Goal: Task Accomplishment & Management: Manage account settings

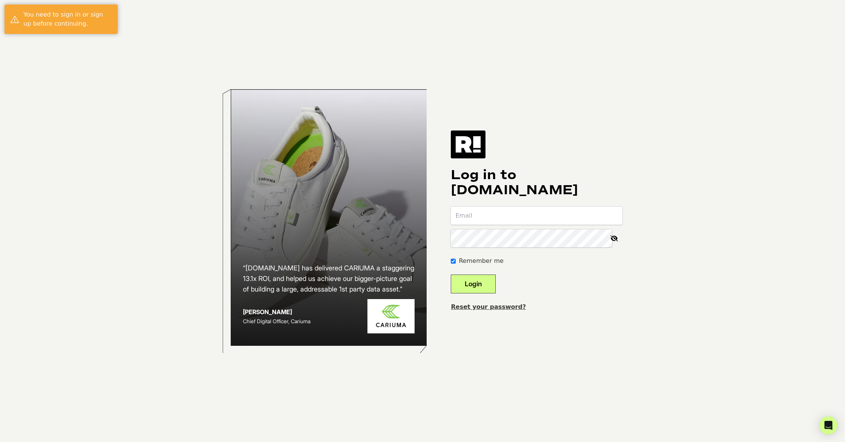
paste input "christine.mlisi@gmail.com"
type input "christine.mlisi@gmail.com"
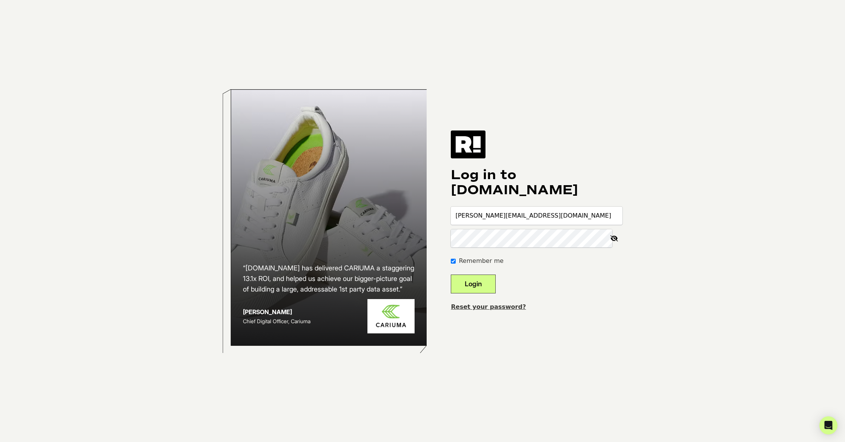
click at [490, 274] on form "christine.mlisi@gmail.com Remember me Login" at bounding box center [537, 250] width 172 height 87
click at [487, 280] on button "Login" at bounding box center [473, 284] width 45 height 19
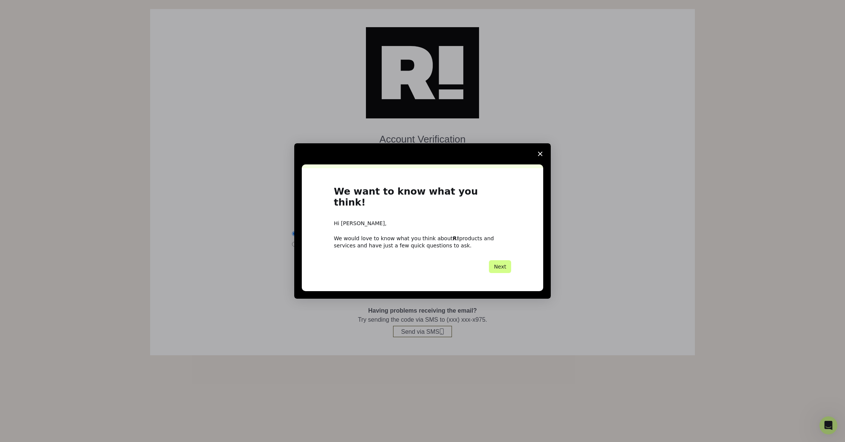
click at [538, 159] on span "Close survey" at bounding box center [540, 153] width 21 height 21
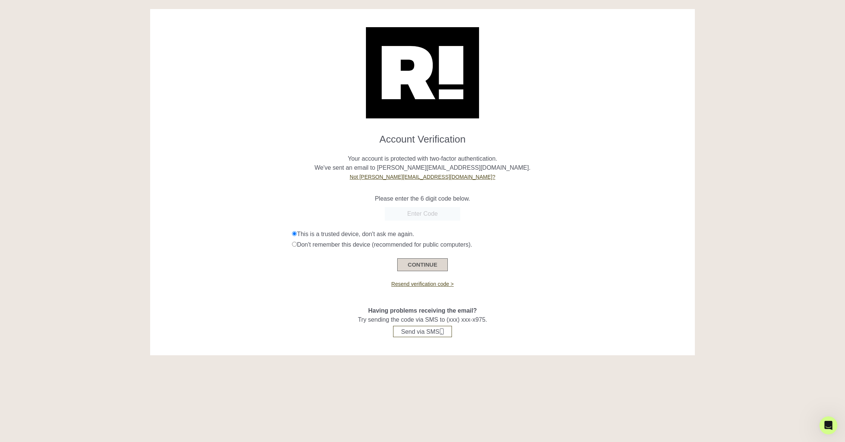
click at [431, 264] on button "CONTINUE" at bounding box center [422, 265] width 51 height 13
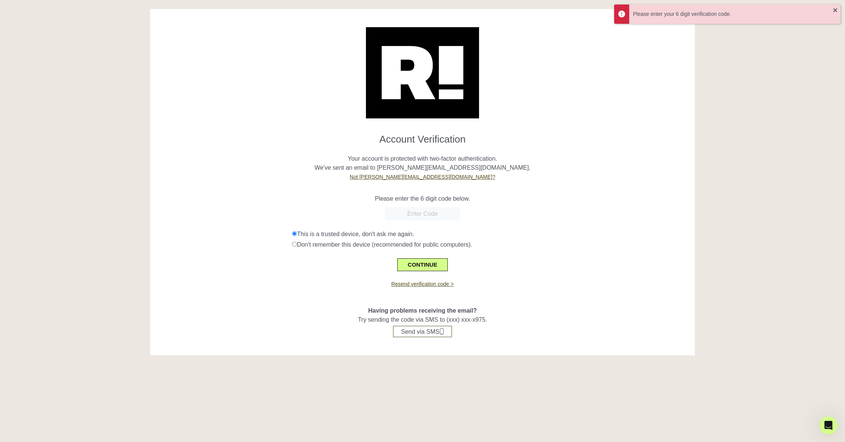
click at [568, 202] on p "Please enter the 6 digit code below." at bounding box center [422, 198] width 533 height 9
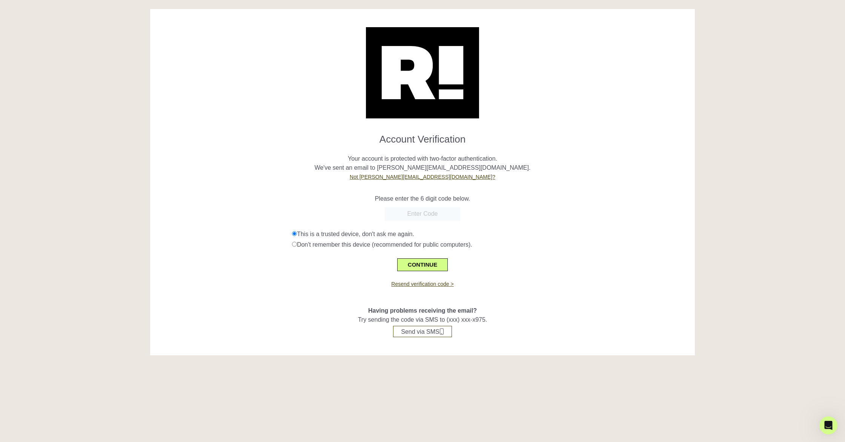
click at [432, 213] on input "text" at bounding box center [422, 214] width 75 height 14
click at [405, 209] on input "text" at bounding box center [422, 214] width 75 height 14
type input "145466"
drag, startPoint x: 425, startPoint y: 269, endPoint x: 434, endPoint y: 270, distance: 9.1
click at [425, 269] on button "CONTINUE" at bounding box center [422, 265] width 51 height 13
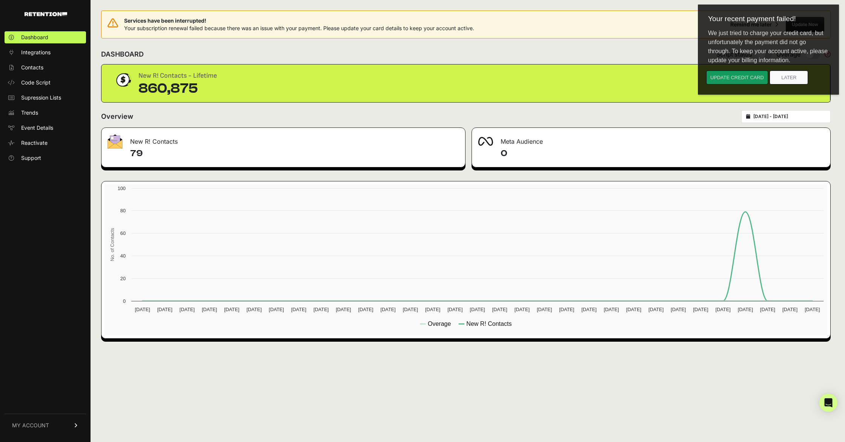
click at [737, 79] on button "Update credit card" at bounding box center [738, 78] width 62 height 14
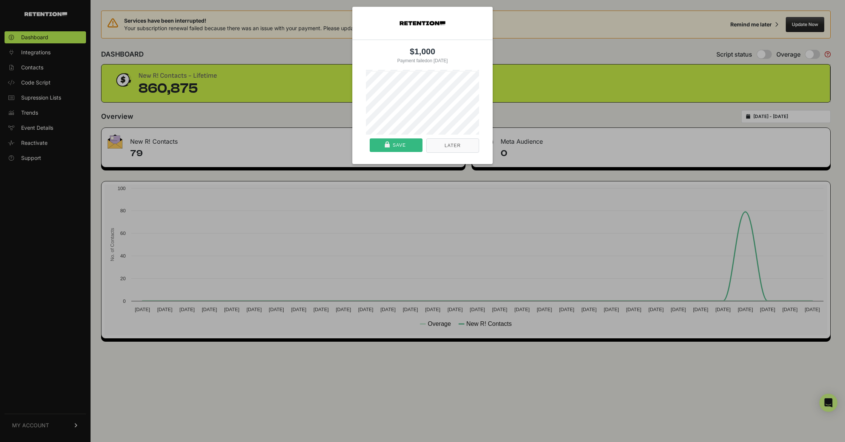
click at [370, 145] on nav "Later Save" at bounding box center [422, 149] width 113 height 29
click at [390, 145] on div "Save" at bounding box center [396, 146] width 48 height 14
click at [388, 163] on div at bounding box center [387, 162] width 5 height 1
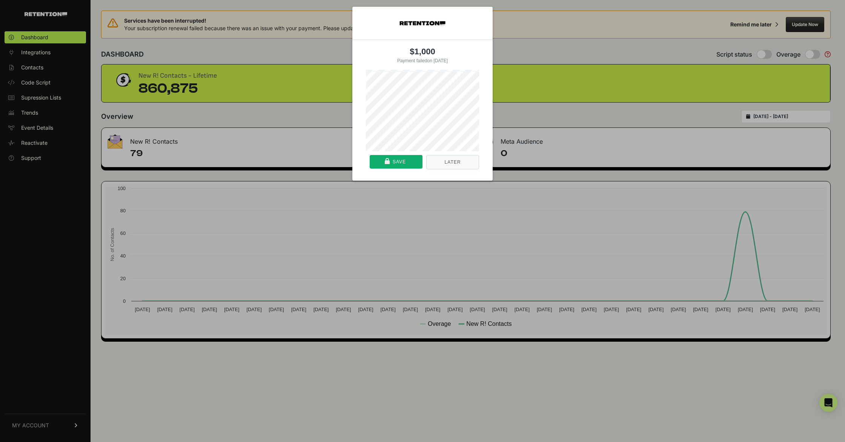
click at [467, 166] on button "Later" at bounding box center [452, 162] width 53 height 14
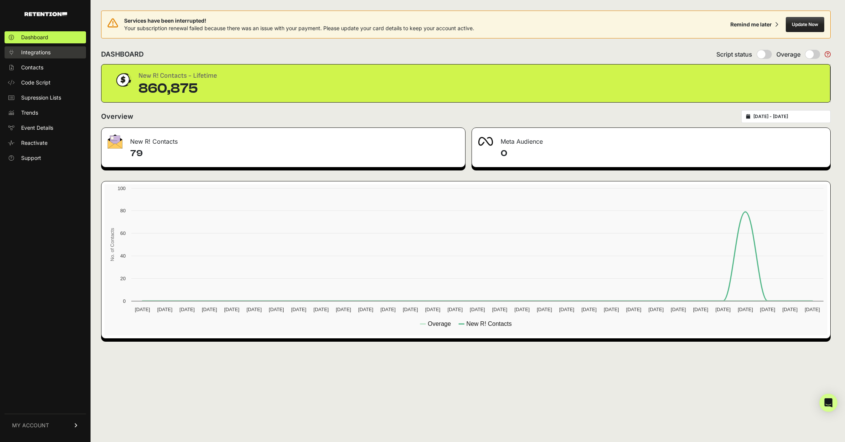
click at [41, 53] on span "Integrations" at bounding box center [35, 53] width 29 height 8
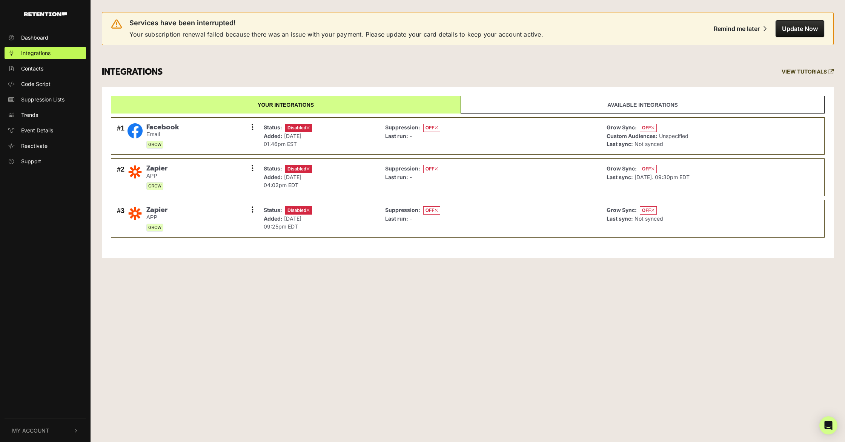
click at [39, 71] on span "Contacts" at bounding box center [32, 69] width 22 height 8
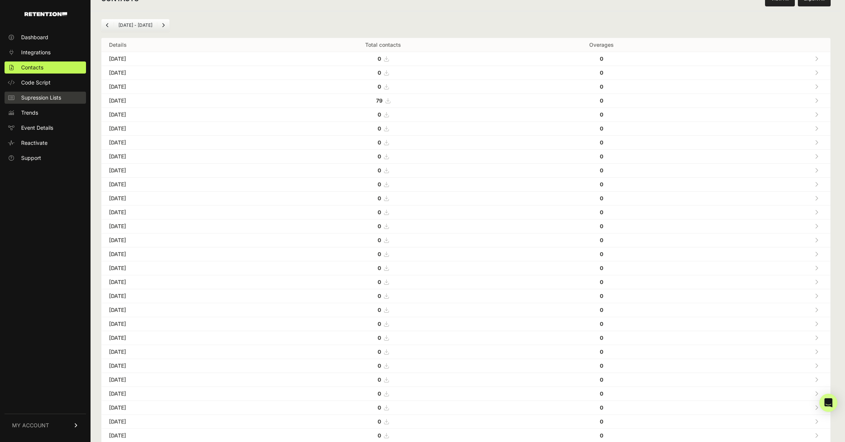
scroll to position [57, 0]
click at [61, 99] on span "Supression Lists" at bounding box center [41, 98] width 40 height 8
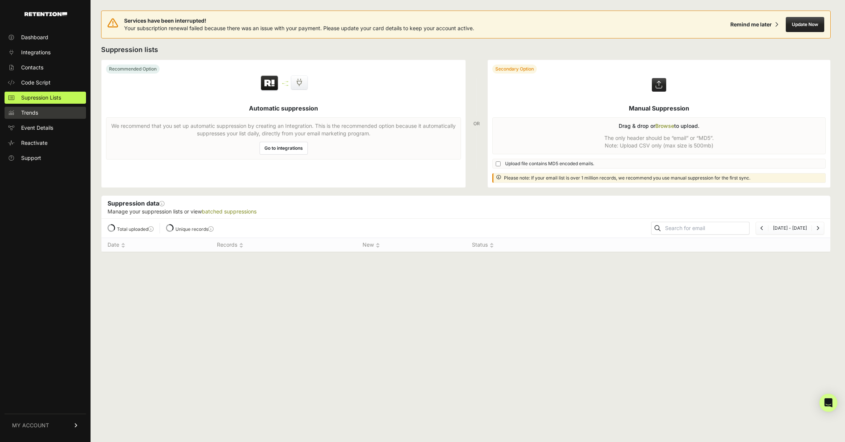
click at [36, 112] on span "Trends" at bounding box center [29, 113] width 17 height 8
